Goal: Task Accomplishment & Management: Complete application form

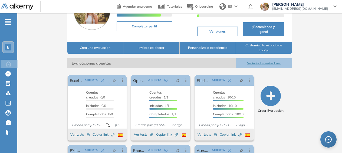
scroll to position [113, 0]
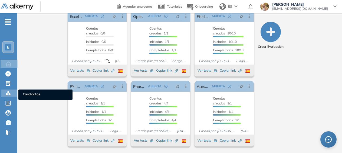
click at [9, 93] on icon at bounding box center [8, 92] width 2 height 1
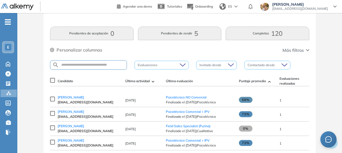
scroll to position [54, 0]
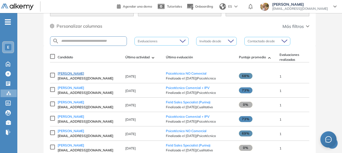
click at [74, 75] on span "[PERSON_NAME]" at bounding box center [71, 73] width 27 height 4
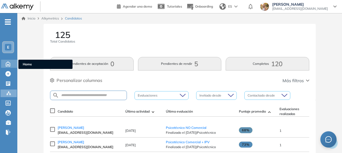
click at [7, 62] on icon at bounding box center [8, 63] width 4 height 5
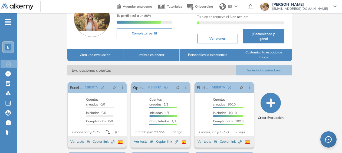
scroll to position [54, 0]
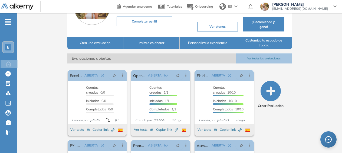
click at [253, 58] on button "Ver todas las evaluaciones" at bounding box center [264, 58] width 56 height 10
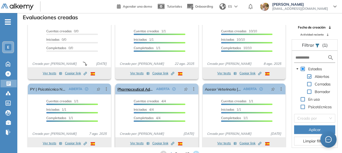
scroll to position [17, 0]
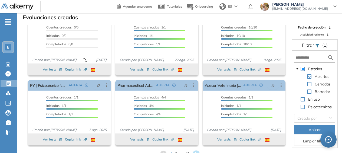
click at [195, 150] on icon at bounding box center [195, 153] width 7 height 7
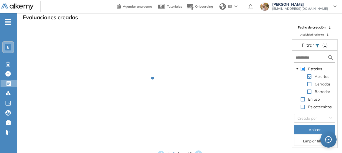
scroll to position [8, 0]
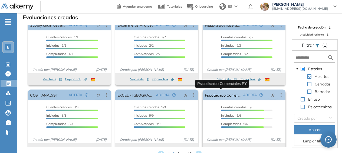
click at [216, 93] on link "Psicotécnico Comerciales PY" at bounding box center [223, 94] width 37 height 11
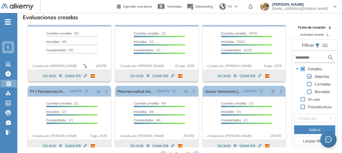
scroll to position [17, 0]
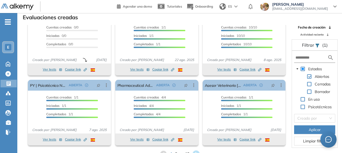
click at [194, 150] on icon at bounding box center [195, 153] width 9 height 9
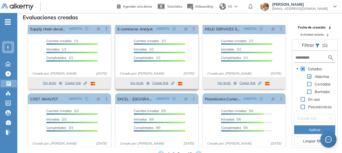
scroll to position [0, 0]
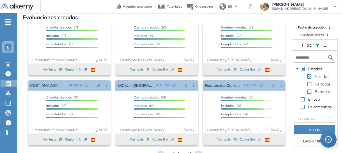
click at [197, 150] on icon at bounding box center [198, 153] width 7 height 7
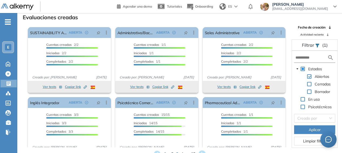
click at [202, 150] on icon at bounding box center [202, 153] width 7 height 7
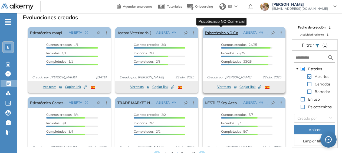
click at [222, 33] on link "Psicotécnico NO Comercial" at bounding box center [223, 32] width 37 height 11
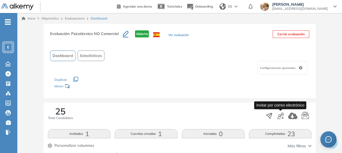
click at [279, 116] on icon "button" at bounding box center [280, 115] width 6 height 6
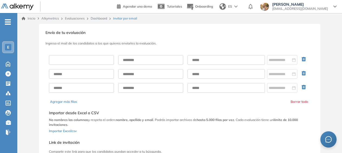
click at [75, 58] on input "text" at bounding box center [81, 60] width 65 height 10
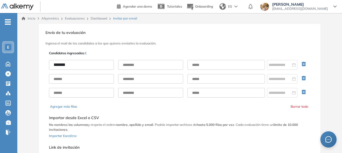
type input "********"
